Goal: Task Accomplishment & Management: Complete application form

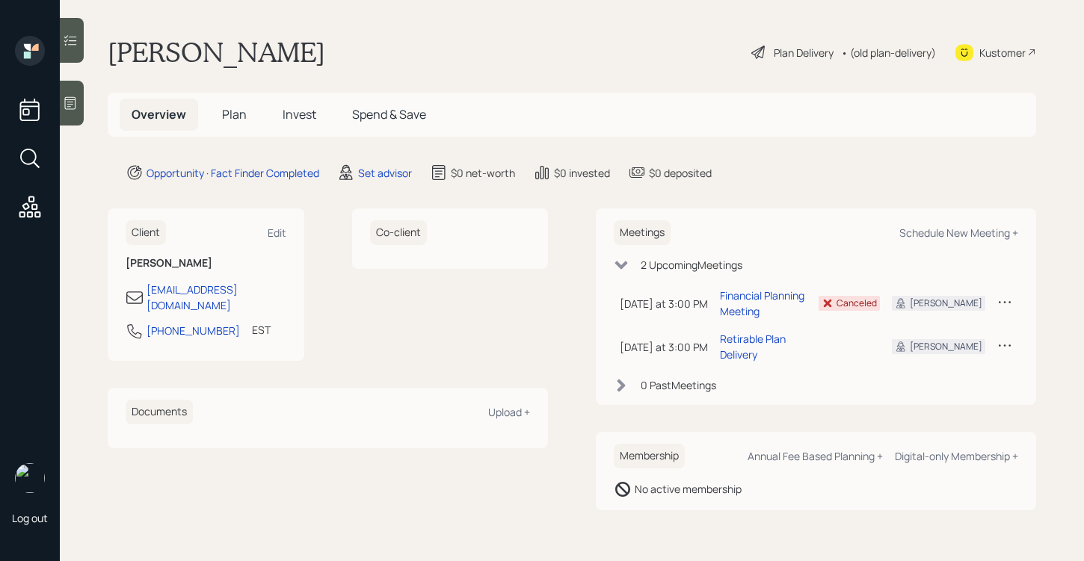
click at [89, 97] on main "[PERSON_NAME] Plan Delivery • (old plan-delivery) Kustomer Overview Plan Invest…" at bounding box center [572, 280] width 1024 height 561
click at [75, 98] on icon at bounding box center [70, 103] width 11 height 13
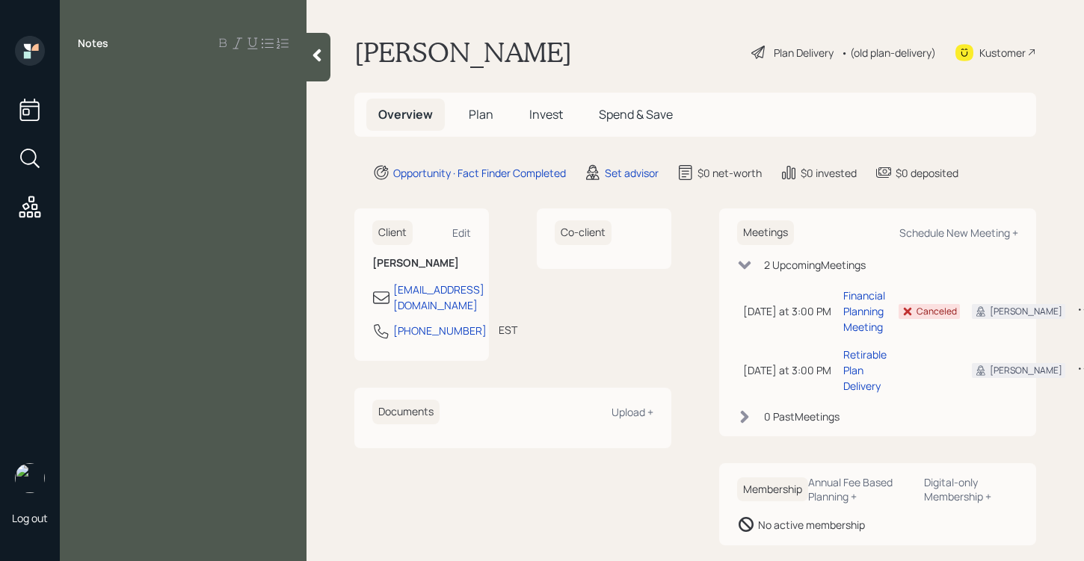
click at [338, 58] on main "[PERSON_NAME] Plan Delivery • (old plan-delivery) Kustomer Overview Plan Invest…" at bounding box center [694, 280] width 777 height 561
click at [319, 60] on icon at bounding box center [317, 55] width 8 height 13
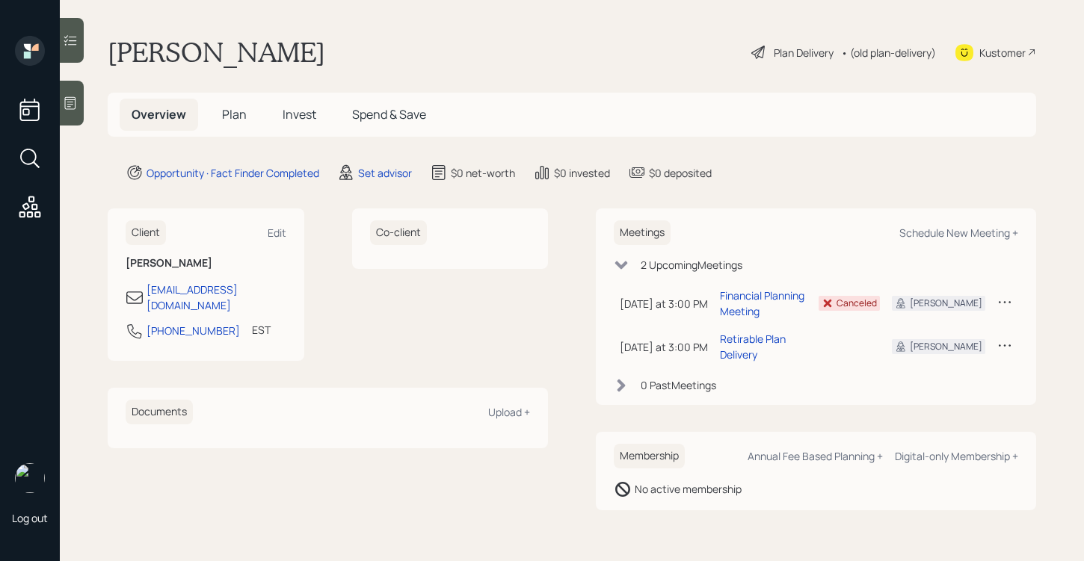
click at [774, 52] on div "Plan Delivery" at bounding box center [804, 53] width 60 height 16
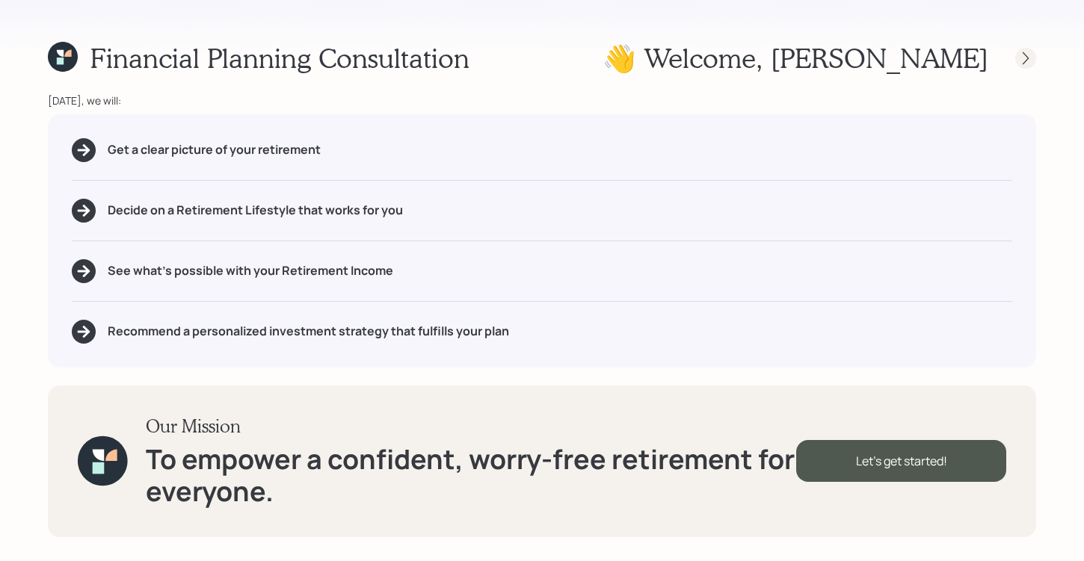
click at [1027, 56] on icon at bounding box center [1025, 58] width 15 height 15
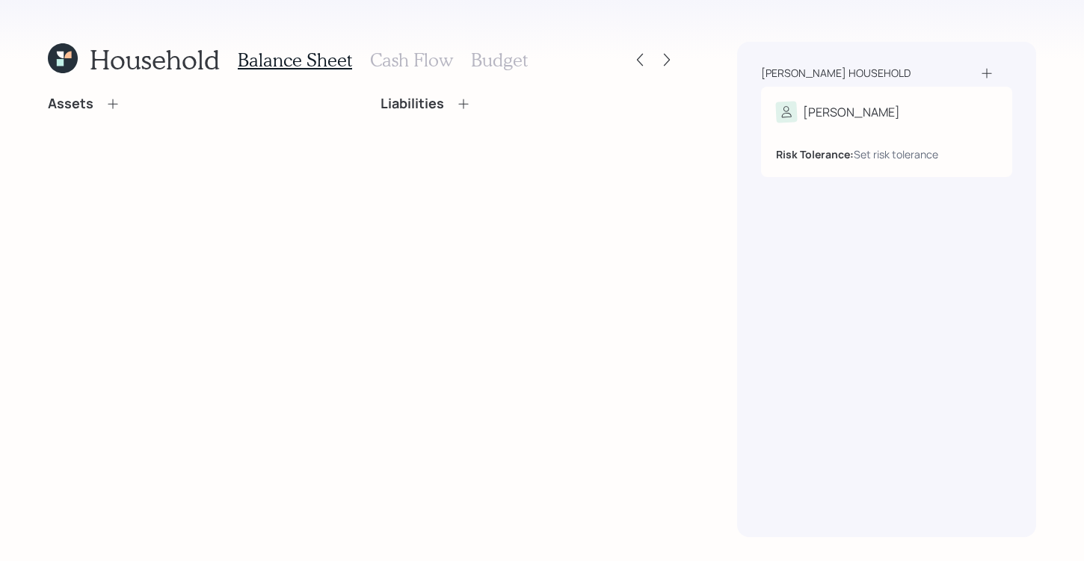
click at [113, 99] on icon at bounding box center [112, 103] width 15 height 15
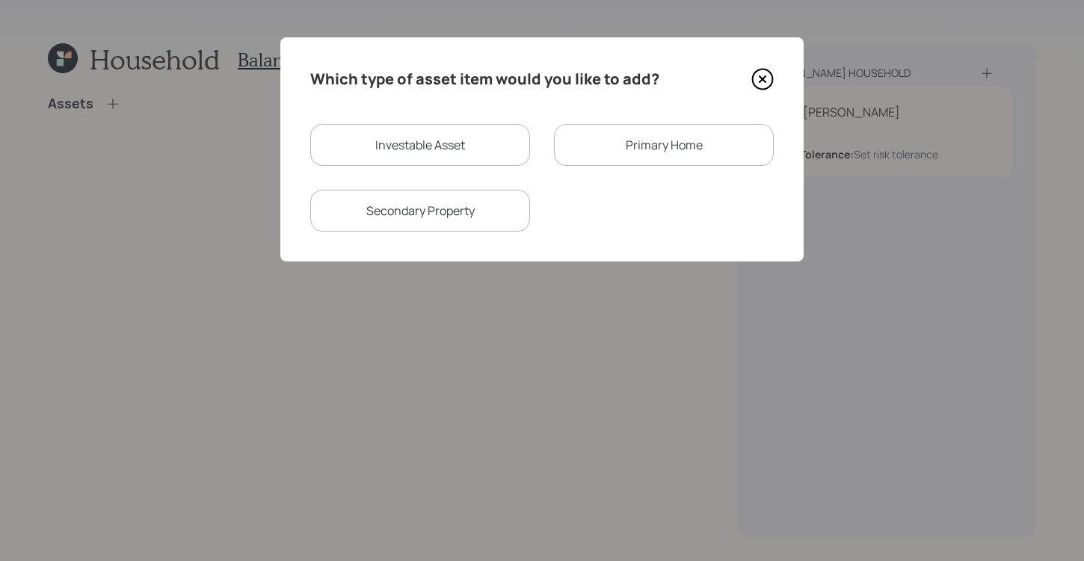
click at [455, 150] on div "Investable Asset" at bounding box center [420, 145] width 220 height 42
select select "taxable"
select select "balanced"
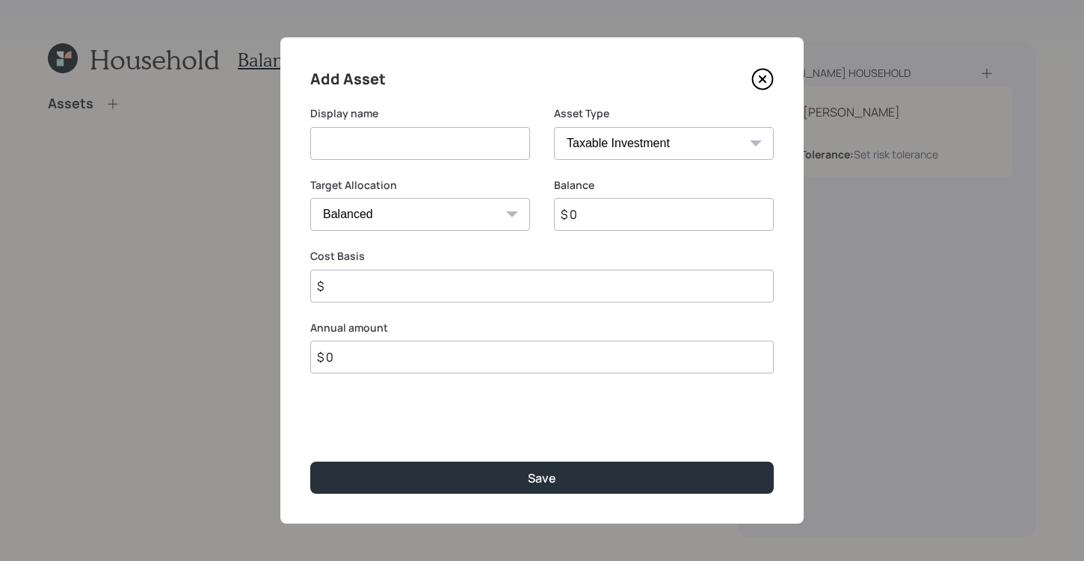
click at [524, 142] on input at bounding box center [420, 143] width 220 height 33
click at [673, 135] on select "SEP [PERSON_NAME] IRA 401(k) [PERSON_NAME] 401(k) 403(b) [PERSON_NAME] 403(b) 4…" at bounding box center [664, 143] width 220 height 33
click at [554, 127] on select "SEP [PERSON_NAME] IRA 401(k) [PERSON_NAME] 401(k) 403(b) [PERSON_NAME] 403(b) 4…" at bounding box center [664, 143] width 220 height 33
click at [456, 135] on input at bounding box center [420, 143] width 220 height 33
type input "Brokerage"
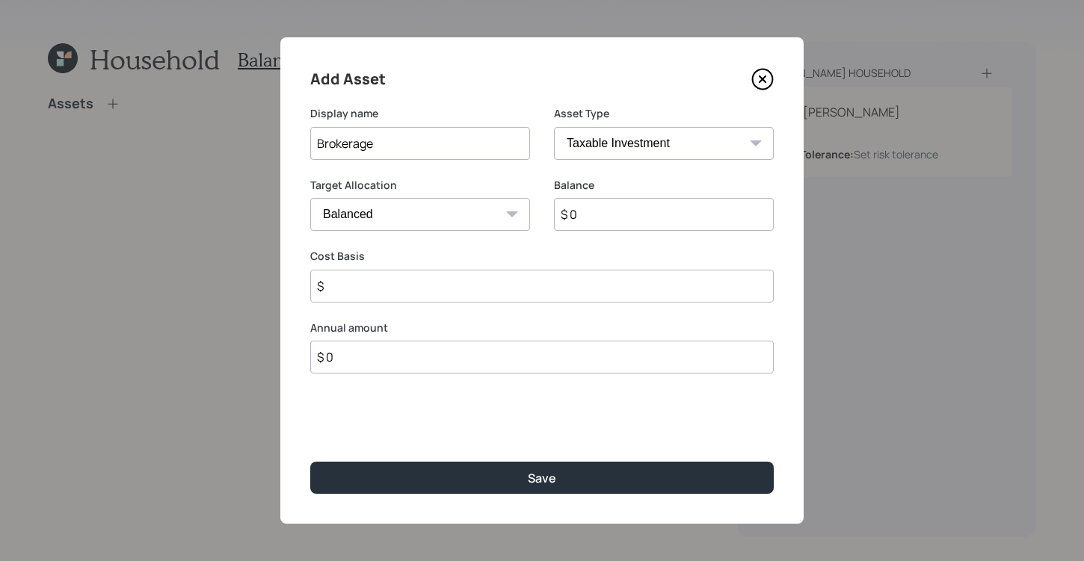
click at [672, 196] on div "Balance $ 0" at bounding box center [664, 205] width 220 height 54
click at [639, 223] on input "$ 0" at bounding box center [664, 214] width 220 height 33
type input "$ 13,000"
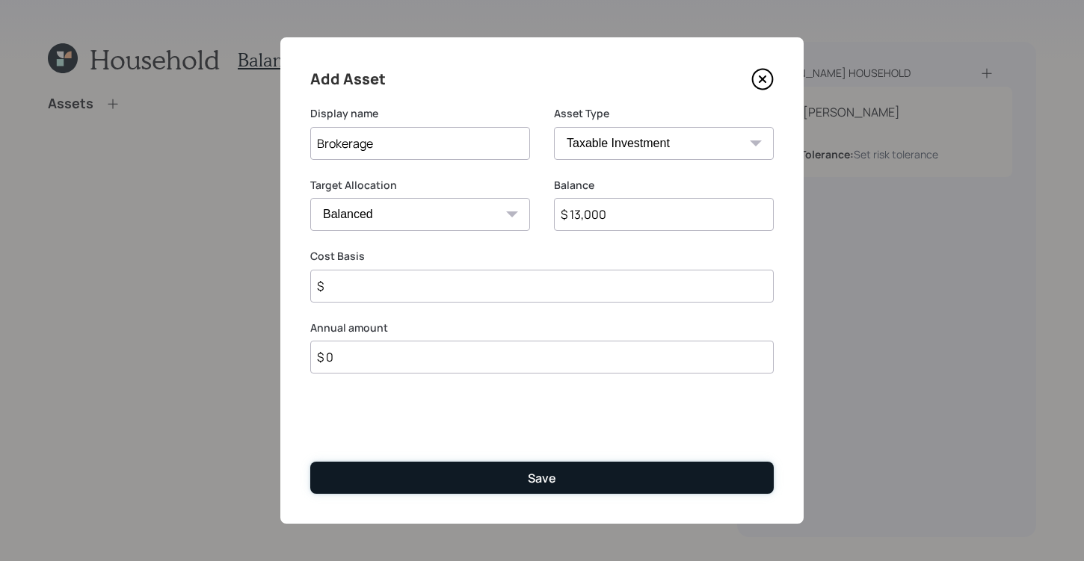
click at [528, 482] on div "Save" at bounding box center [542, 478] width 28 height 16
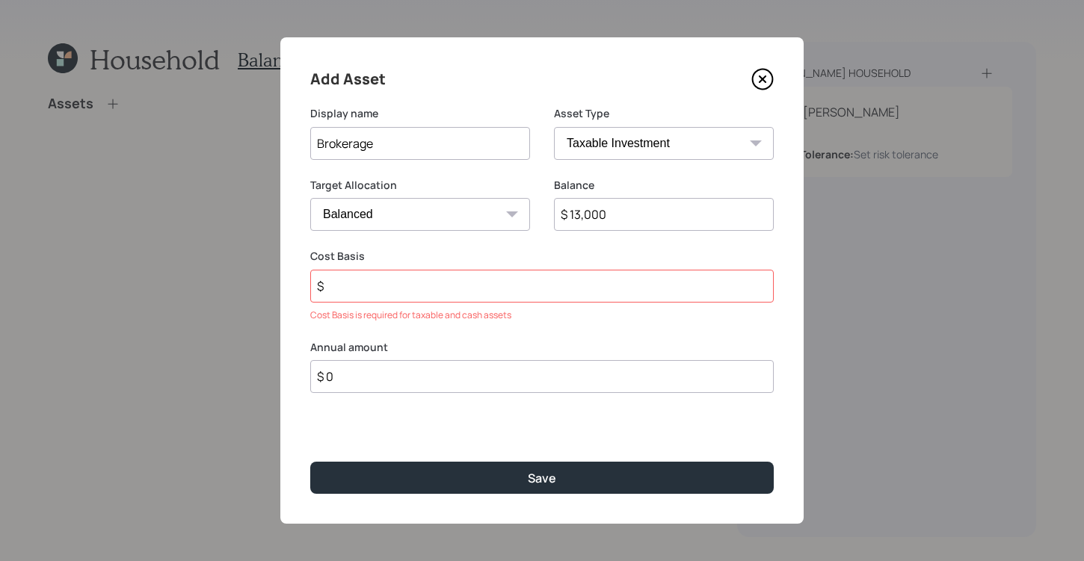
click at [433, 297] on input "$" at bounding box center [541, 286] width 463 height 33
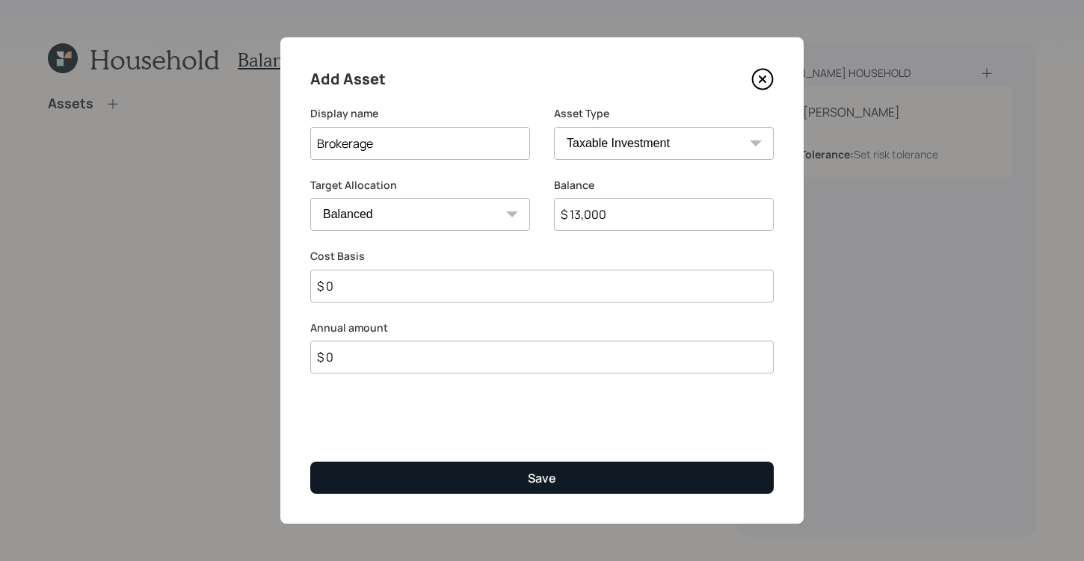
type input "$ 0"
click at [604, 486] on button "Save" at bounding box center [541, 478] width 463 height 32
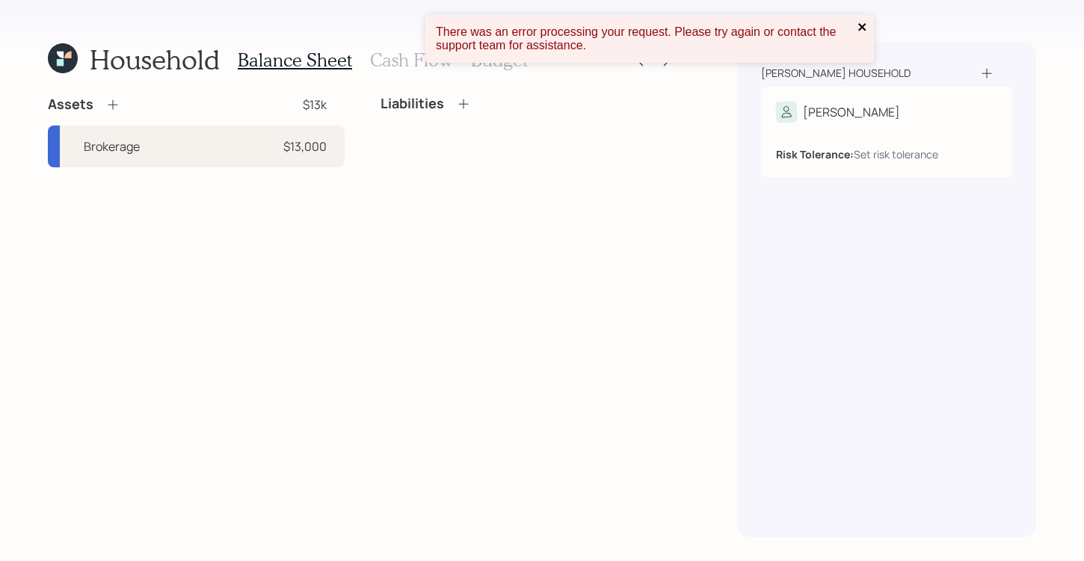
click at [866, 28] on icon "close" at bounding box center [862, 27] width 10 height 12
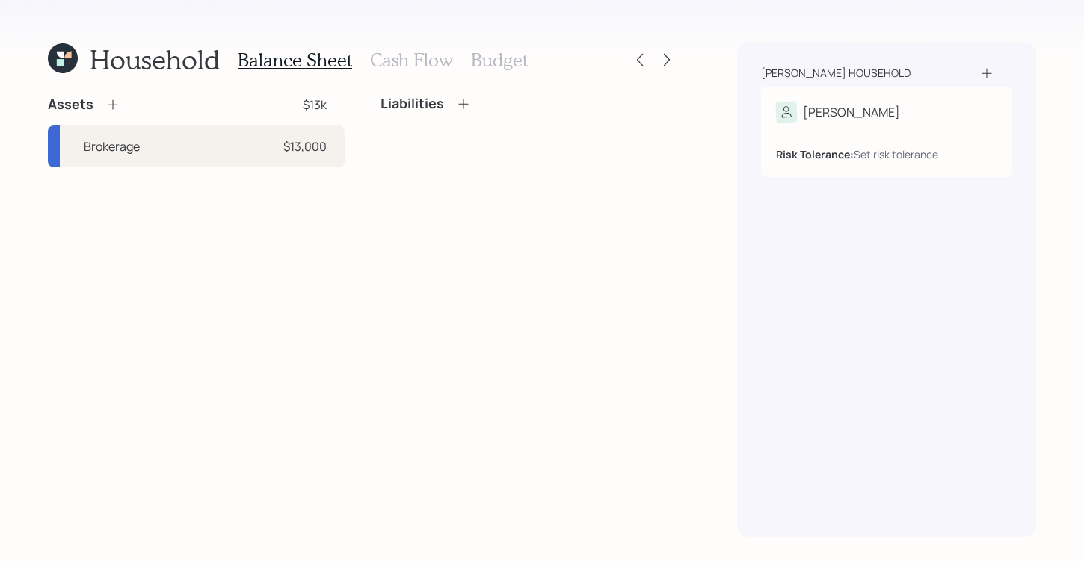
click at [115, 99] on icon at bounding box center [112, 104] width 15 height 15
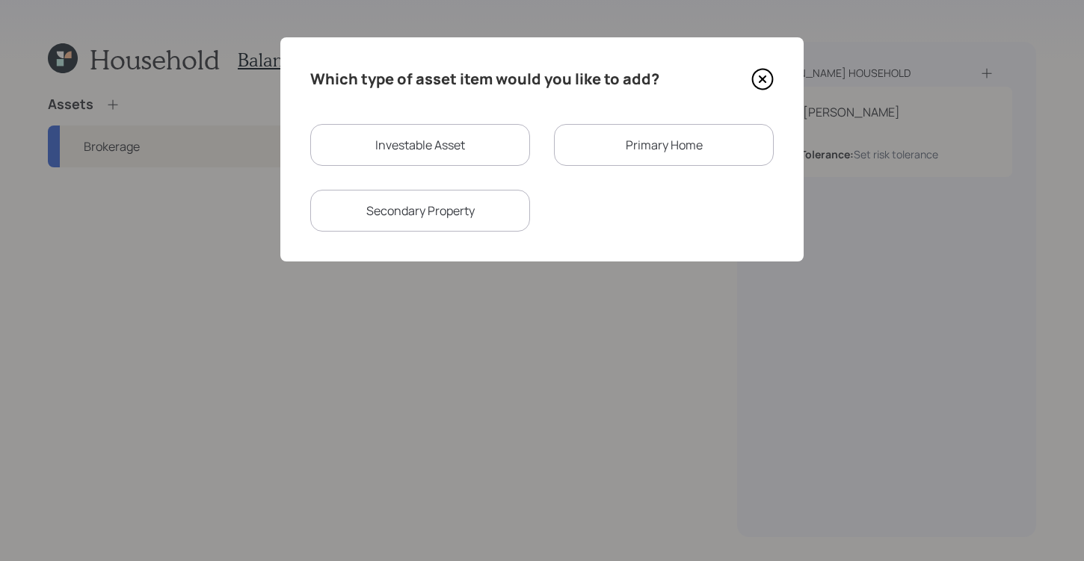
click at [660, 141] on div "Primary Home" at bounding box center [664, 145] width 220 height 42
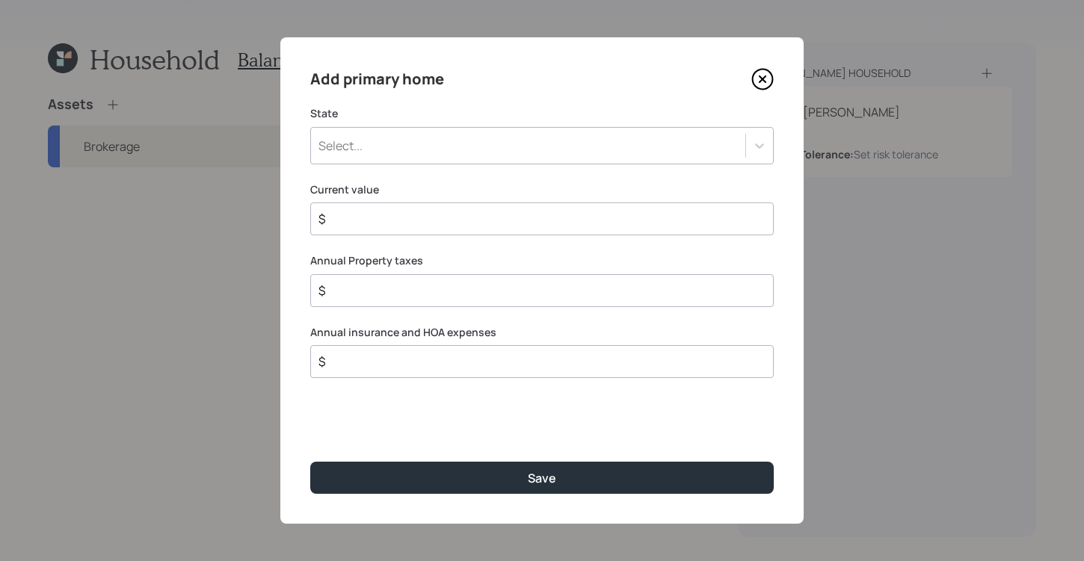
click at [516, 233] on div "$" at bounding box center [541, 219] width 463 height 33
click at [516, 220] on input "$" at bounding box center [536, 219] width 438 height 18
click at [765, 76] on icon at bounding box center [762, 79] width 6 height 6
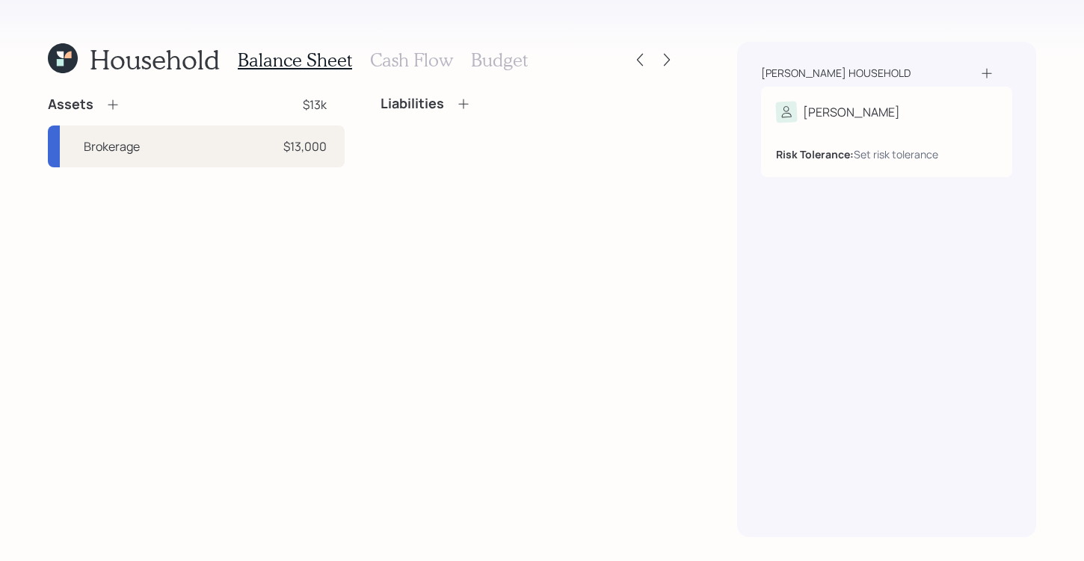
click at [105, 105] on icon at bounding box center [112, 104] width 15 height 15
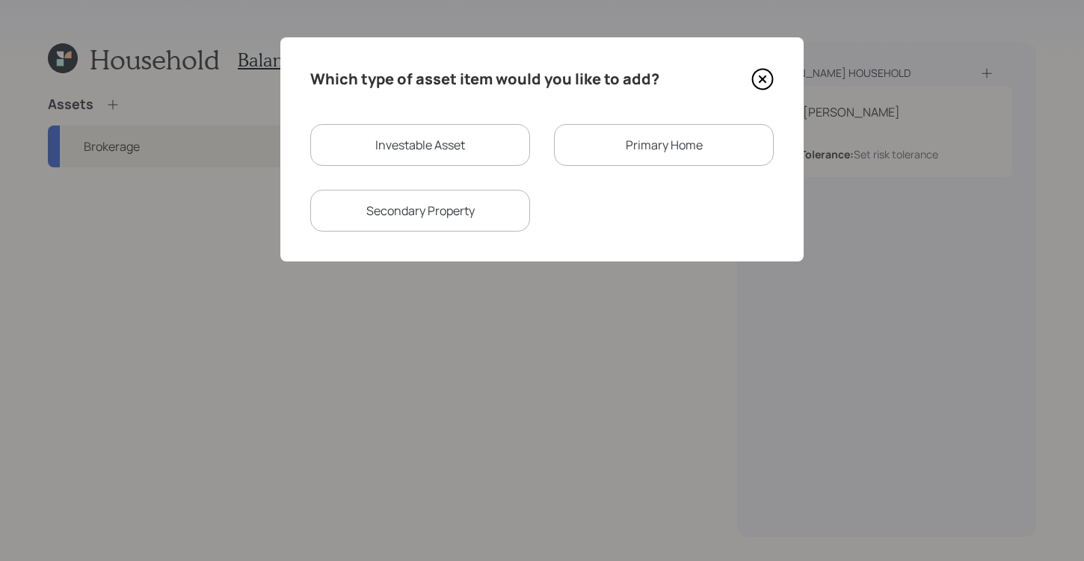
click at [458, 151] on div "Investable Asset" at bounding box center [420, 145] width 220 height 42
select select "taxable"
select select "balanced"
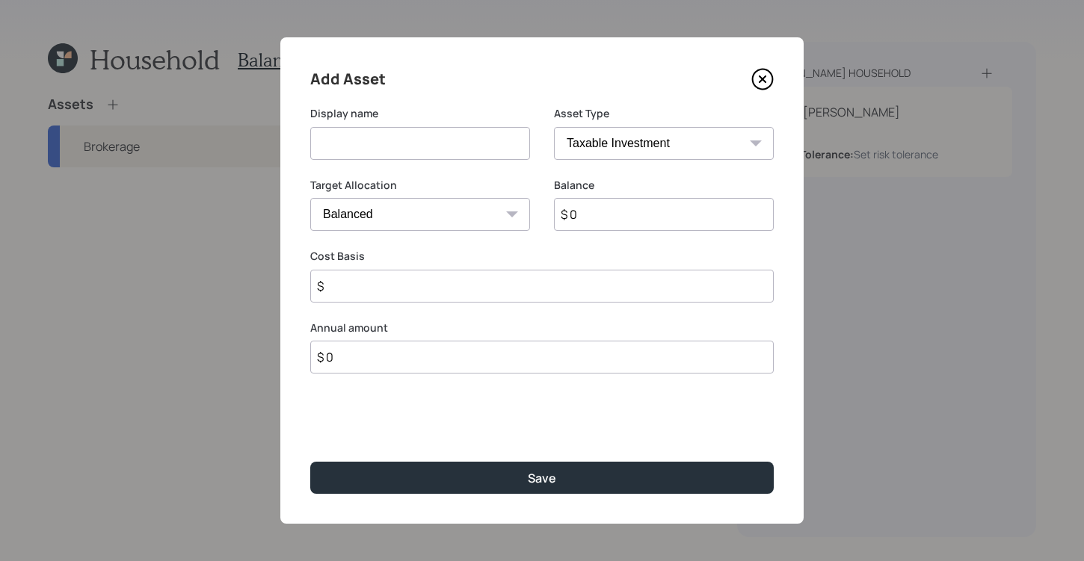
click at [769, 74] on icon at bounding box center [762, 79] width 22 height 22
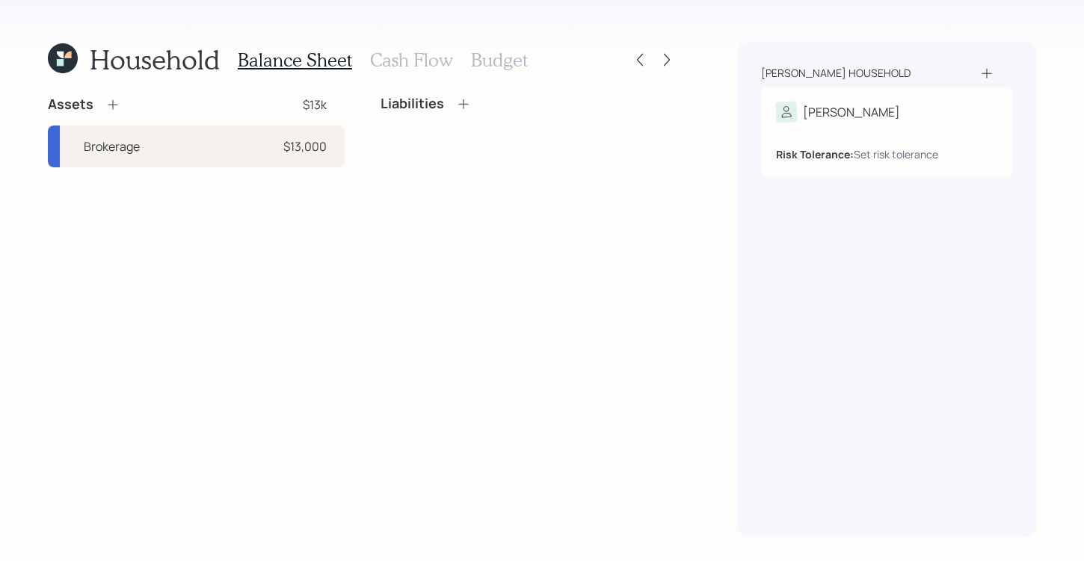
click at [102, 100] on div "Assets" at bounding box center [84, 105] width 73 height 18
click at [106, 103] on icon at bounding box center [112, 104] width 15 height 15
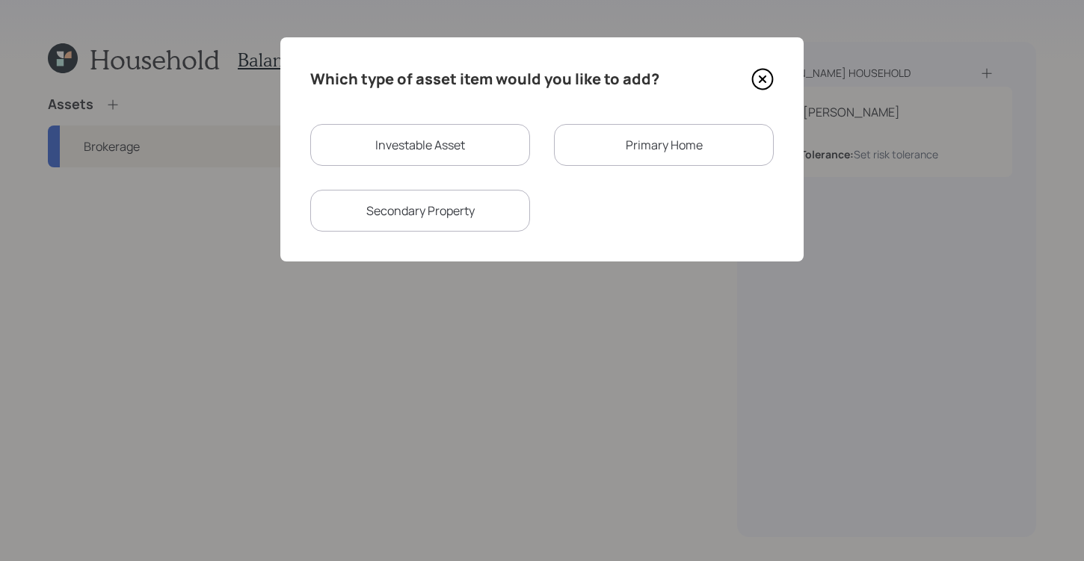
click at [681, 135] on div "Primary Home" at bounding box center [664, 145] width 220 height 42
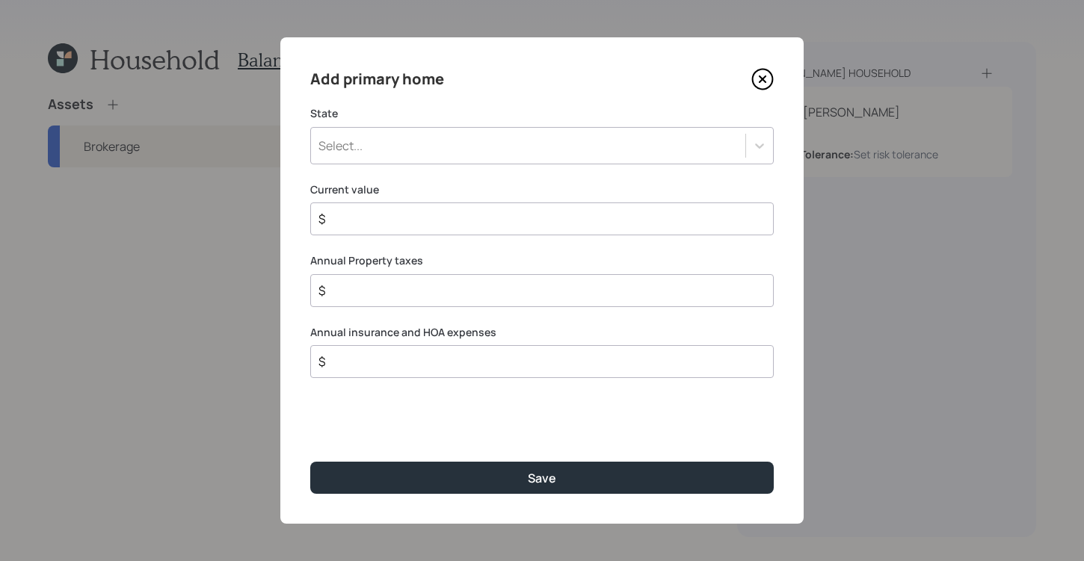
click at [443, 142] on div "Select..." at bounding box center [528, 145] width 434 height 25
click at [685, 439] on div "Add primary home State Select... Current value $ Annual Property taxes $ Annual…" at bounding box center [541, 280] width 523 height 487
click at [481, 203] on div "$" at bounding box center [541, 219] width 463 height 33
click at [474, 209] on div "$" at bounding box center [541, 219] width 463 height 33
click at [457, 230] on div "$" at bounding box center [541, 219] width 463 height 33
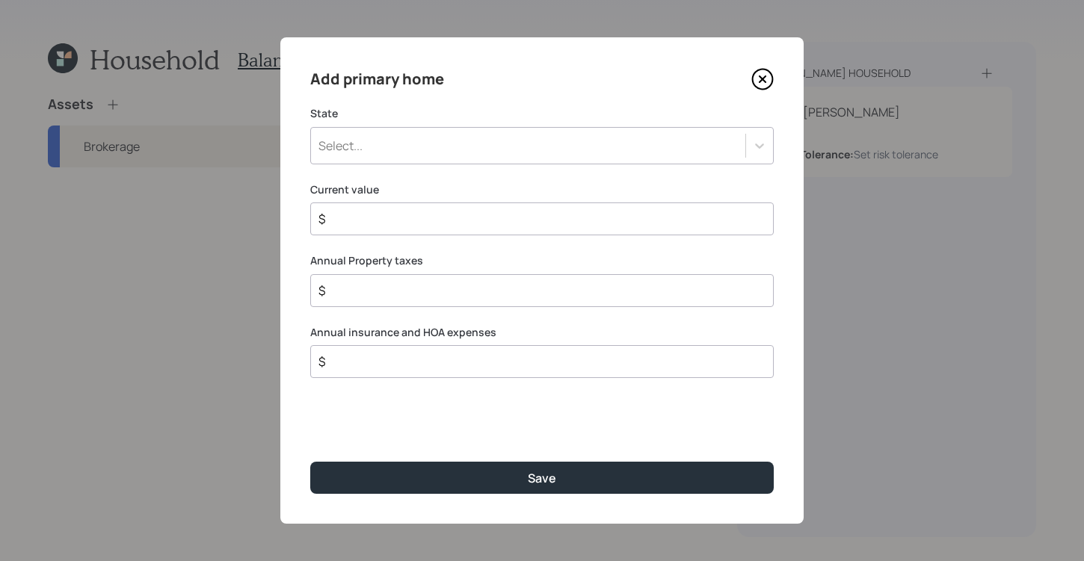
click at [458, 226] on input "$" at bounding box center [536, 219] width 438 height 18
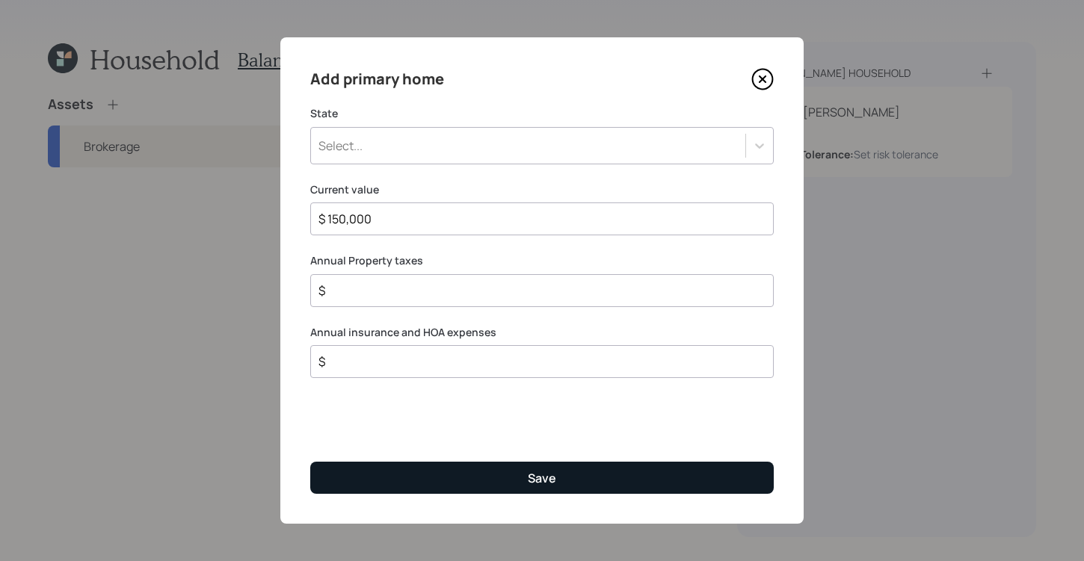
type input "$ 150,000"
click at [600, 489] on button "Save" at bounding box center [541, 478] width 463 height 32
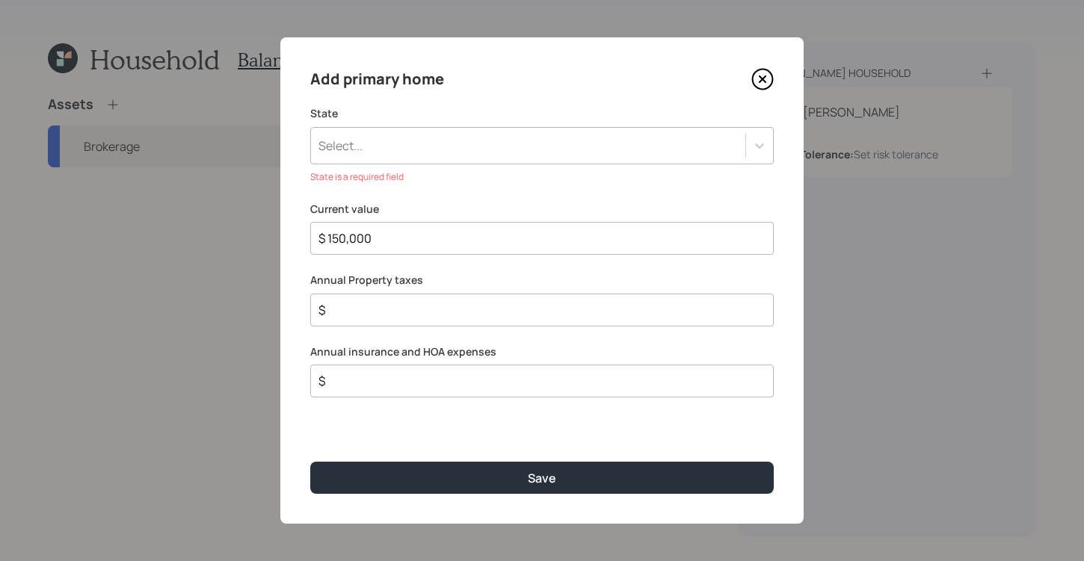
click at [748, 75] on div "Add primary home" at bounding box center [541, 79] width 463 height 24
click at [756, 85] on icon at bounding box center [762, 79] width 22 height 22
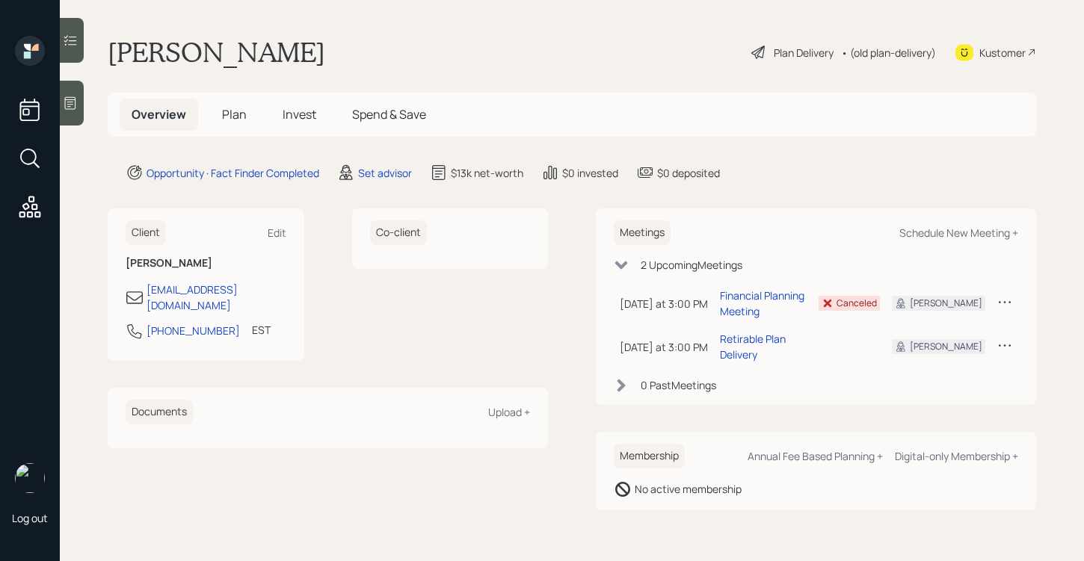
click at [809, 55] on div "Plan Delivery" at bounding box center [804, 53] width 60 height 16
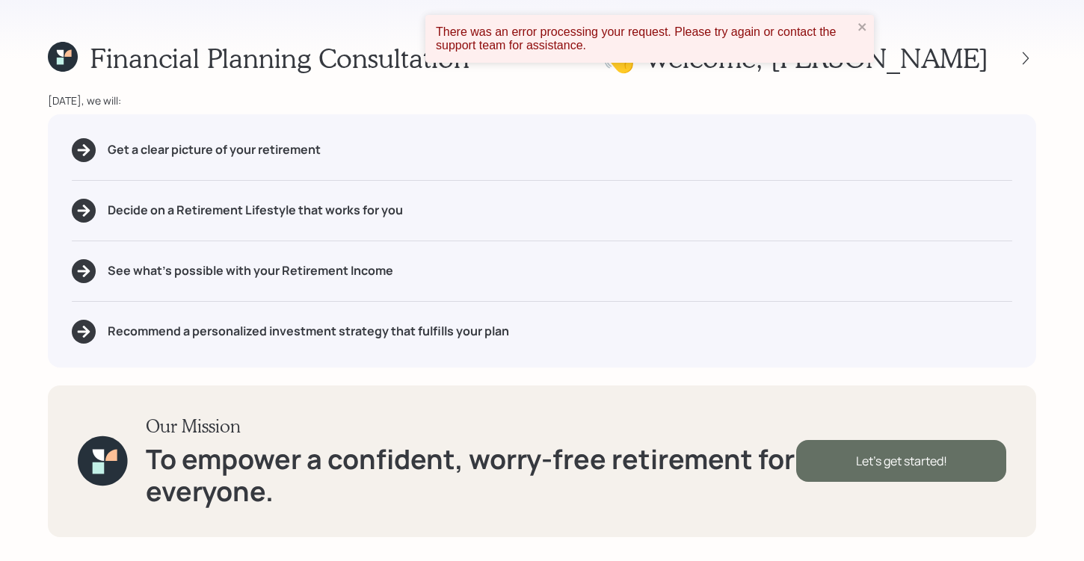
click at [913, 473] on div "Let's get started!" at bounding box center [901, 461] width 210 height 42
